Goal: Information Seeking & Learning: Learn about a topic

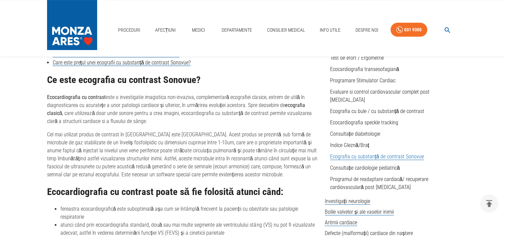
scroll to position [267, 0]
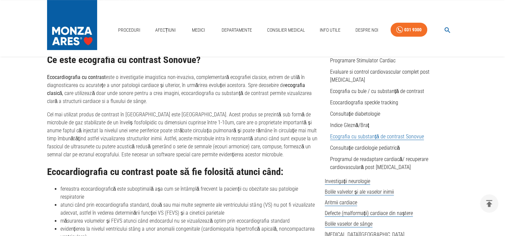
click at [115, 83] on p "Ecocardiografia cu contrast este o investigatie imagistica non-invaziva, comple…" at bounding box center [183, 89] width 272 height 32
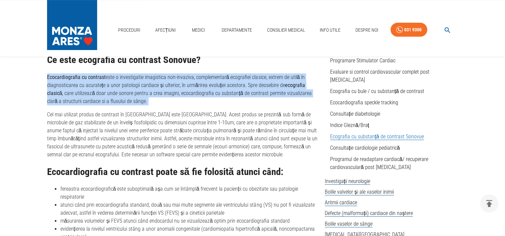
drag, startPoint x: 115, startPoint y: 83, endPoint x: 135, endPoint y: 100, distance: 26.1
click at [135, 100] on p "Ecocardiografia cu contrast este o investigatie imagistica non-invaziva, comple…" at bounding box center [183, 89] width 272 height 32
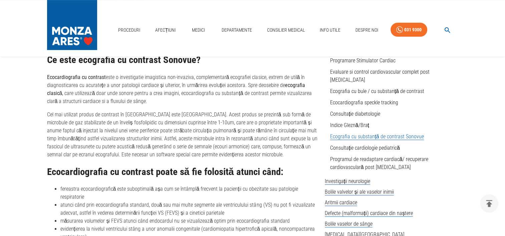
drag, startPoint x: 135, startPoint y: 100, endPoint x: 151, endPoint y: 116, distance: 21.7
click at [151, 116] on p "Cel mai utilizat produs de contrast în [GEOGRAPHIC_DATA] este [GEOGRAPHIC_DATA]…" at bounding box center [183, 135] width 272 height 48
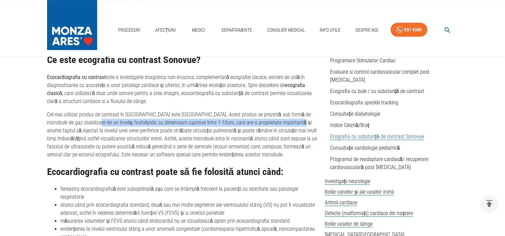
drag, startPoint x: 75, startPoint y: 124, endPoint x: 279, endPoint y: 121, distance: 204.0
click at [279, 121] on p "Cel mai utilizat produs de contrast în [GEOGRAPHIC_DATA] este [GEOGRAPHIC_DATA]…" at bounding box center [183, 135] width 272 height 48
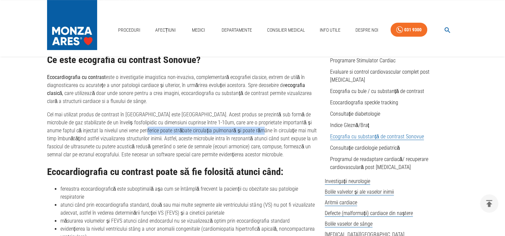
drag, startPoint x: 118, startPoint y: 132, endPoint x: 230, endPoint y: 131, distance: 112.2
click at [230, 131] on p "Cel mai utilizat produs de contrast în [GEOGRAPHIC_DATA] este [GEOGRAPHIC_DATA]…" at bounding box center [183, 135] width 272 height 48
click at [164, 138] on p "Cel mai utilizat produs de contrast în [GEOGRAPHIC_DATA] este [GEOGRAPHIC_DATA]…" at bounding box center [183, 135] width 272 height 48
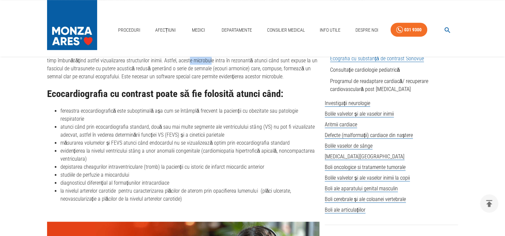
scroll to position [334, 0]
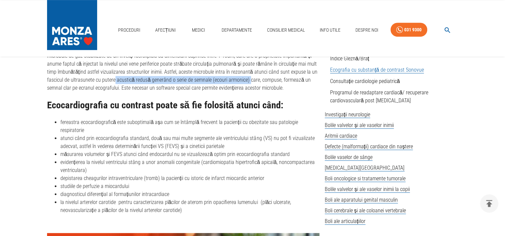
drag, startPoint x: 91, startPoint y: 81, endPoint x: 225, endPoint y: 83, distance: 134.2
click at [225, 83] on p "Cel mai utilizat produs de contrast în [GEOGRAPHIC_DATA] este [GEOGRAPHIC_DATA]…" at bounding box center [183, 68] width 272 height 48
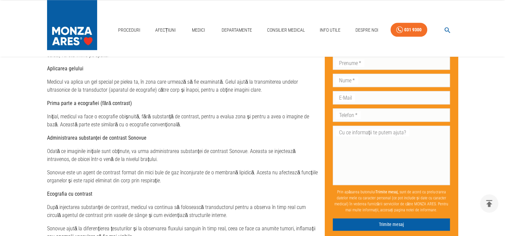
scroll to position [735, 0]
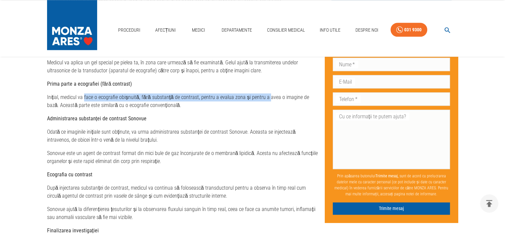
drag, startPoint x: 84, startPoint y: 87, endPoint x: 264, endPoint y: 90, distance: 179.7
click at [264, 93] on p "Inițial, medicul va face o ecografie obișnuită, fără substanță de contrast, pen…" at bounding box center [183, 101] width 272 height 16
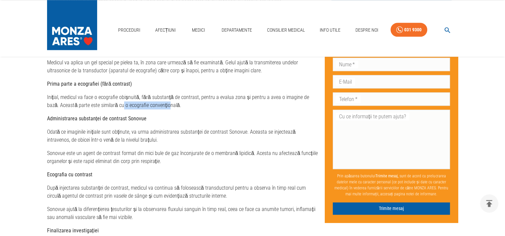
drag, startPoint x: 110, startPoint y: 96, endPoint x: 154, endPoint y: 96, distance: 44.4
click at [154, 96] on p "Inițial, medicul va face o ecografie obișnuită, fără substanță de contrast, pen…" at bounding box center [183, 101] width 272 height 16
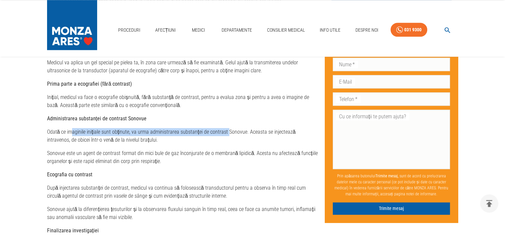
drag, startPoint x: 70, startPoint y: 122, endPoint x: 227, endPoint y: 122, distance: 157.3
click at [227, 128] on p "Odată ce imaginile inițiale sunt obținute, va urma administrarea substanței de …" at bounding box center [183, 136] width 272 height 16
click at [126, 132] on p "Odată ce imaginile inițiale sunt obținute, va urma administrarea substanței de …" at bounding box center [183, 136] width 272 height 16
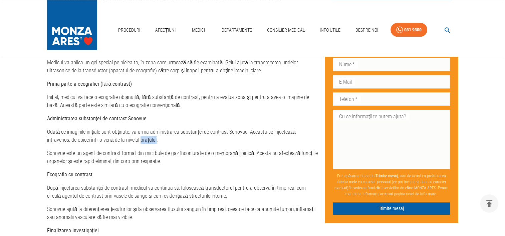
click at [126, 132] on p "Odată ce imaginile inițiale sunt obținute, va urma administrarea substanței de …" at bounding box center [183, 136] width 272 height 16
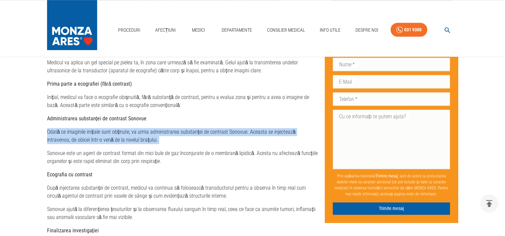
click at [126, 132] on p "Odată ce imaginile inițiale sunt obținute, va urma administrarea substanței de …" at bounding box center [183, 136] width 272 height 16
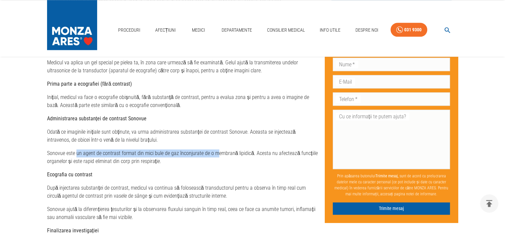
drag, startPoint x: 126, startPoint y: 132, endPoint x: 215, endPoint y: 146, distance: 90.2
click at [215, 150] on p "Sonovue este un agent de contrast format din mici bule de gaz înconjurate de o …" at bounding box center [183, 158] width 272 height 16
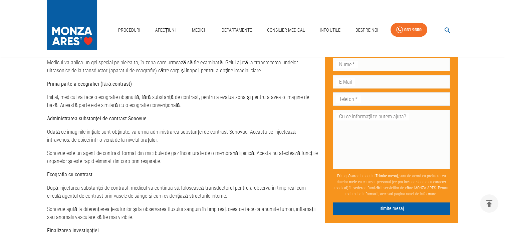
click at [116, 155] on p "Sonovue este un agent de contrast format din mici bule de gaz înconjurate de o …" at bounding box center [183, 158] width 272 height 16
drag, startPoint x: 116, startPoint y: 155, endPoint x: 150, endPoint y: 172, distance: 38.1
click at [150, 172] on div "Cum se desfășoară investigația pas cu pas Pregătirea pacientului: Înainte de pr…" at bounding box center [183, 110] width 272 height 320
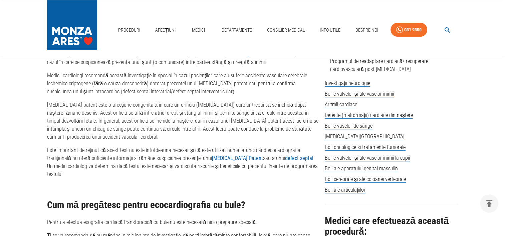
scroll to position [367, 0]
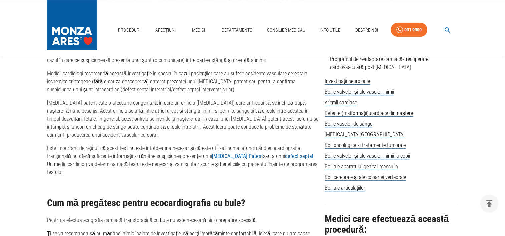
click at [142, 150] on p "Este important de reținut că acest test nu este întotdeauna necesar și că este …" at bounding box center [183, 161] width 272 height 32
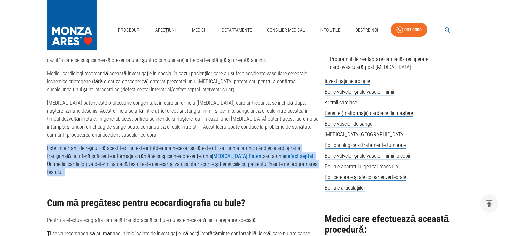
click at [142, 150] on p "Este important de reținut că acest test nu este întotdeauna necesar și că este …" at bounding box center [183, 161] width 272 height 32
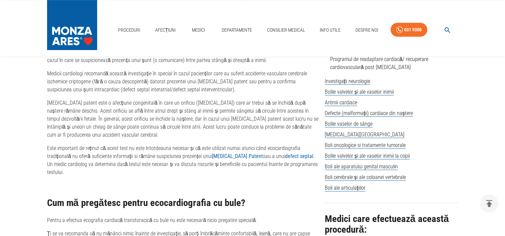
drag, startPoint x: 142, startPoint y: 150, endPoint x: 126, endPoint y: 128, distance: 27.5
click at [126, 128] on p "Foramen ovale patent este o afecțiune congenitală în care un orificiu (foramen …" at bounding box center [183, 119] width 272 height 40
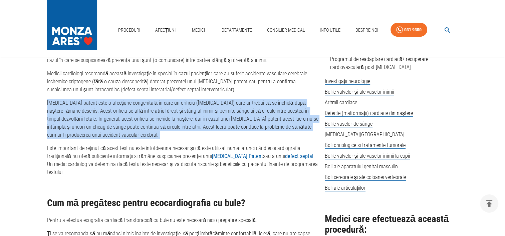
click at [126, 128] on p "Foramen ovale patent este o afecțiune congenitală în care un orificiu (foramen …" at bounding box center [183, 119] width 272 height 40
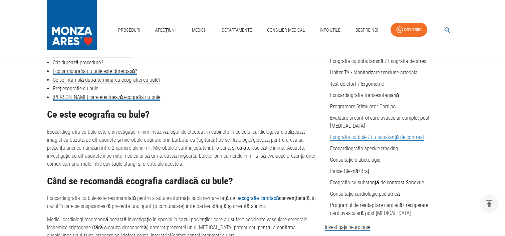
scroll to position [167, 0]
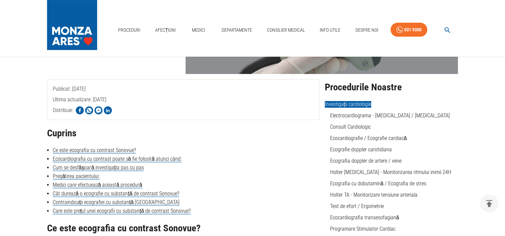
scroll to position [100, 0]
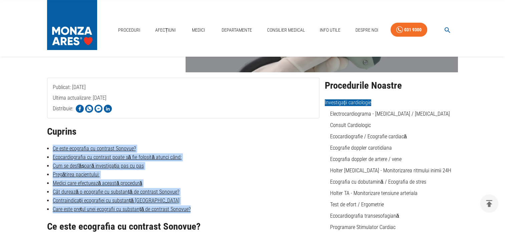
drag, startPoint x: 37, startPoint y: 152, endPoint x: 231, endPoint y: 207, distance: 201.5
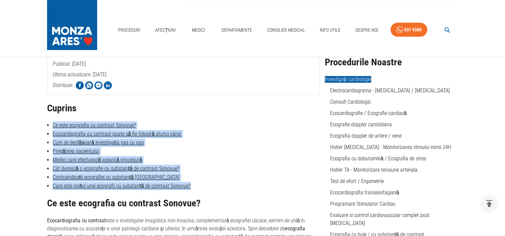
scroll to position [134, 0]
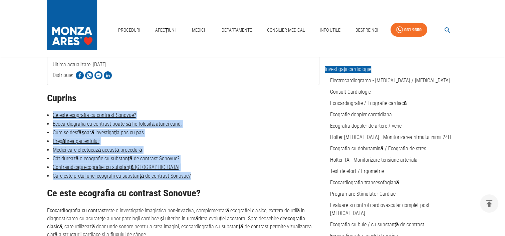
click at [192, 147] on li "Medici care efectuează această procedură" at bounding box center [183, 150] width 272 height 8
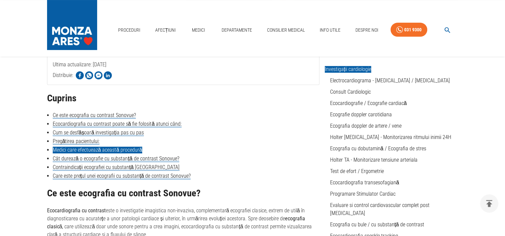
click at [132, 152] on link "Medici care efectuează această procedură" at bounding box center [98, 150] width 90 height 7
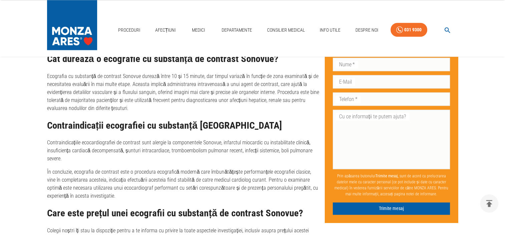
scroll to position [1043, 0]
